Goal: Navigation & Orientation: Understand site structure

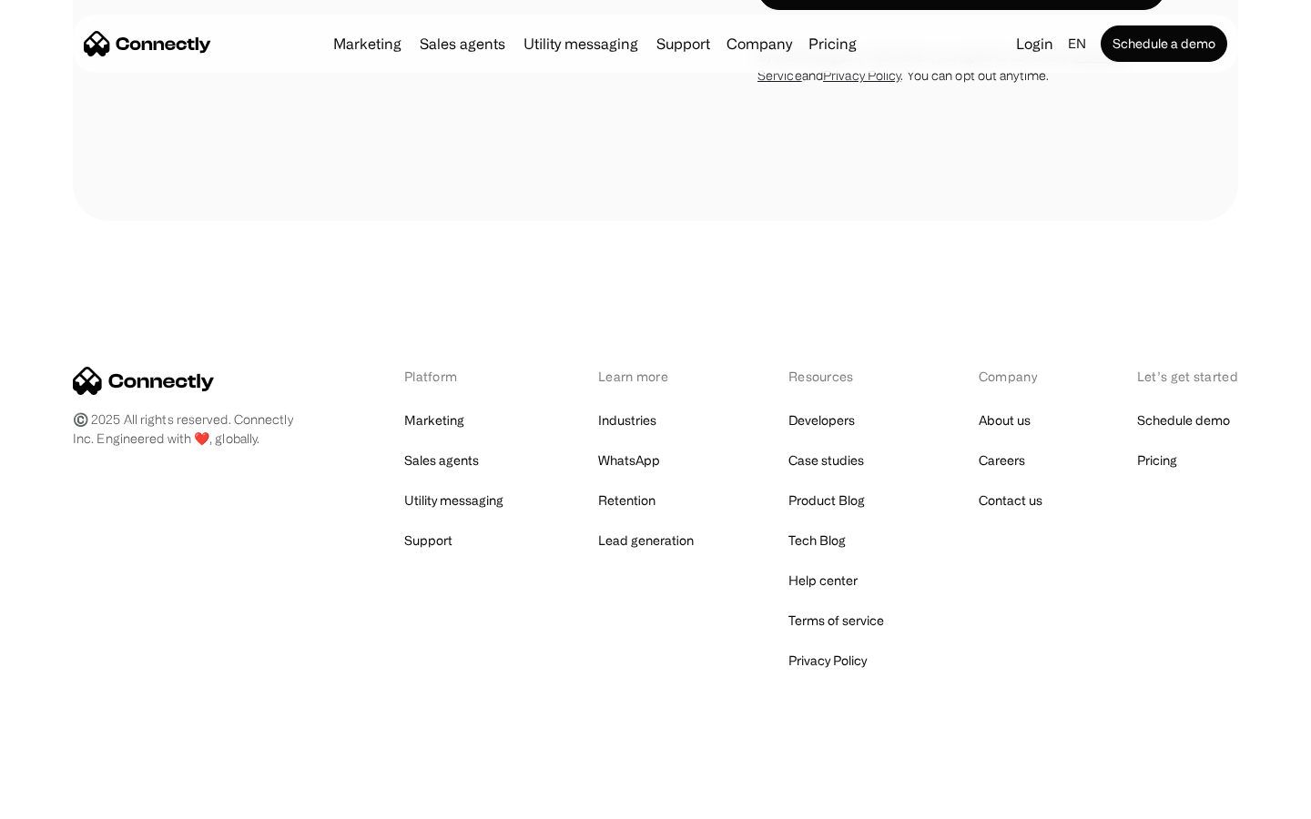
scroll to position [1233, 0]
